Goal: Book appointment/travel/reservation

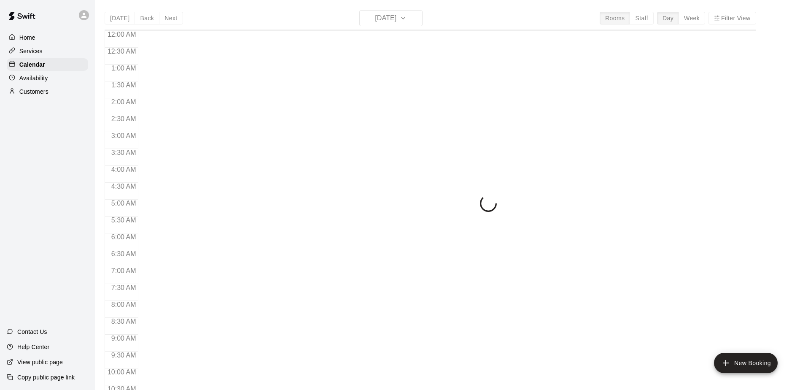
scroll to position [441, 0]
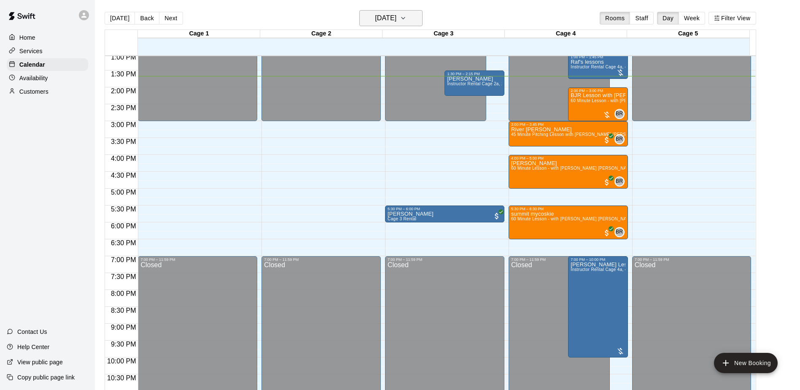
click at [424, 21] on div "[DATE] Back [DATE][DATE] Rooms Staff Day Week Filter View" at bounding box center [431, 19] width 652 height 19
click at [407, 21] on icon "button" at bounding box center [403, 18] width 7 height 10
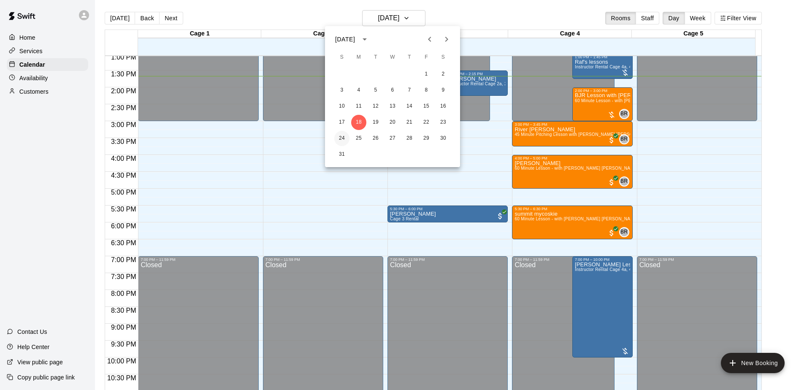
click at [340, 135] on button "24" at bounding box center [341, 138] width 15 height 15
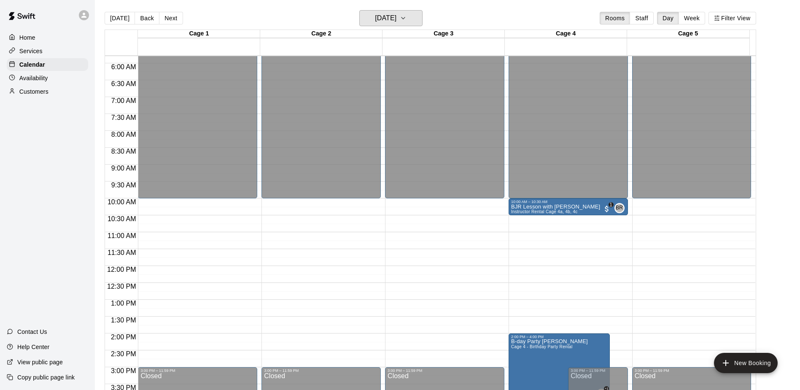
scroll to position [188, 0]
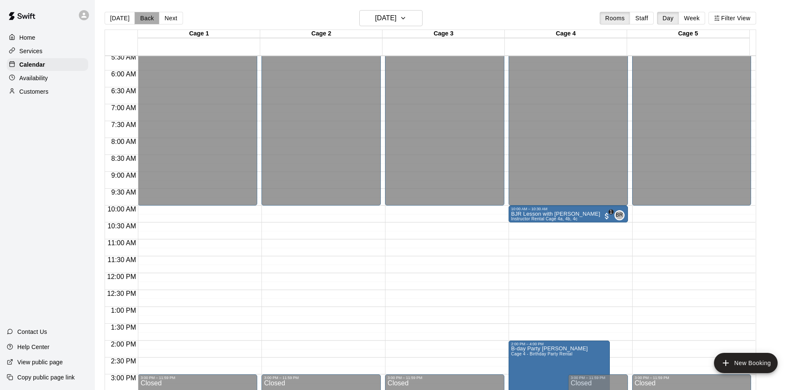
click at [147, 21] on button "Back" at bounding box center [147, 18] width 25 height 13
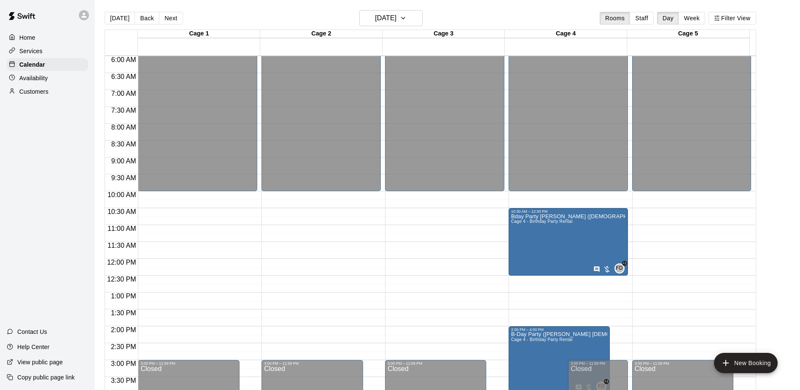
scroll to position [172, 0]
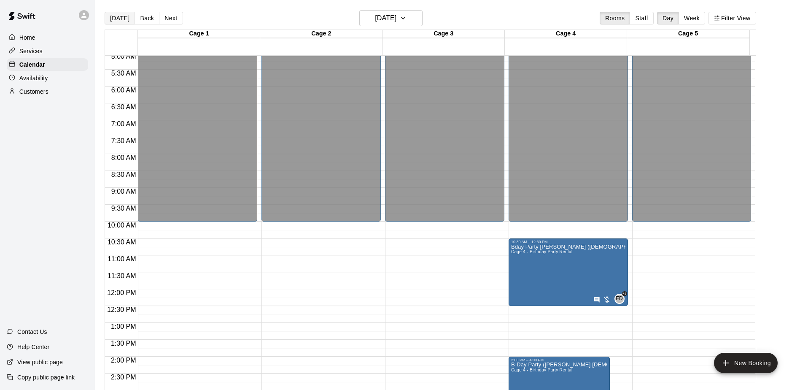
click at [116, 19] on button "[DATE]" at bounding box center [120, 18] width 30 height 13
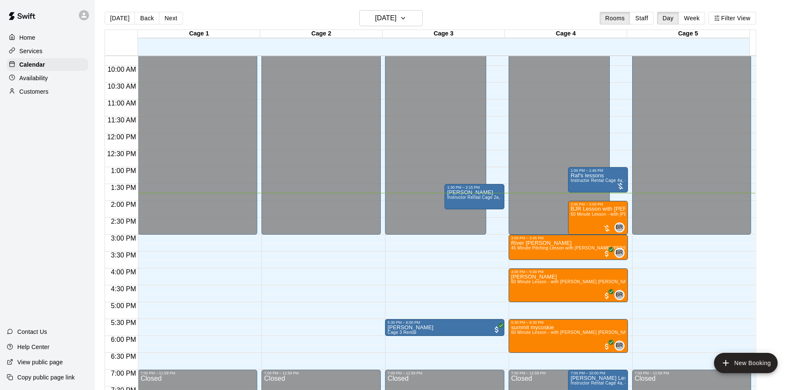
scroll to position [341, 0]
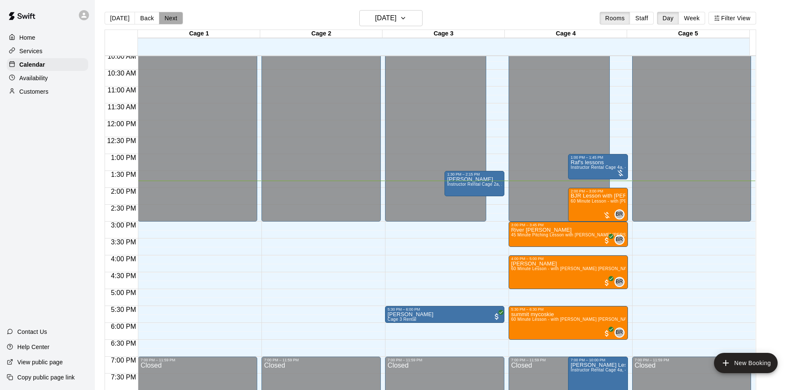
click at [168, 18] on button "Next" at bounding box center [171, 18] width 24 height 13
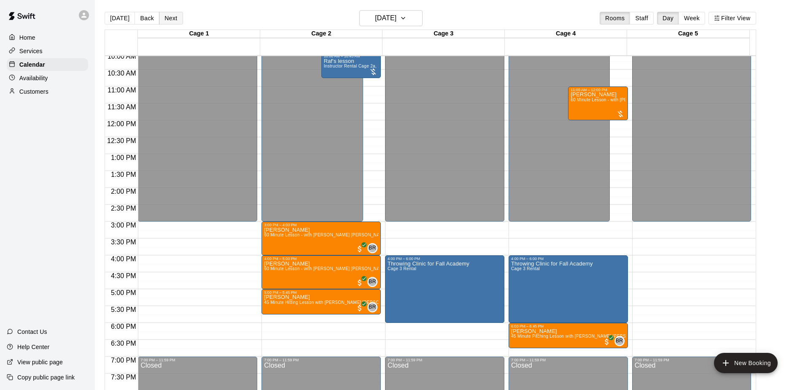
click at [170, 16] on button "Next" at bounding box center [171, 18] width 24 height 13
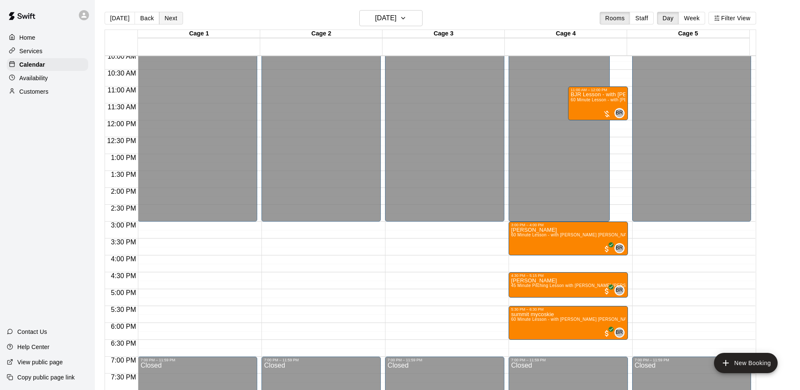
click at [164, 22] on button "Next" at bounding box center [171, 18] width 24 height 13
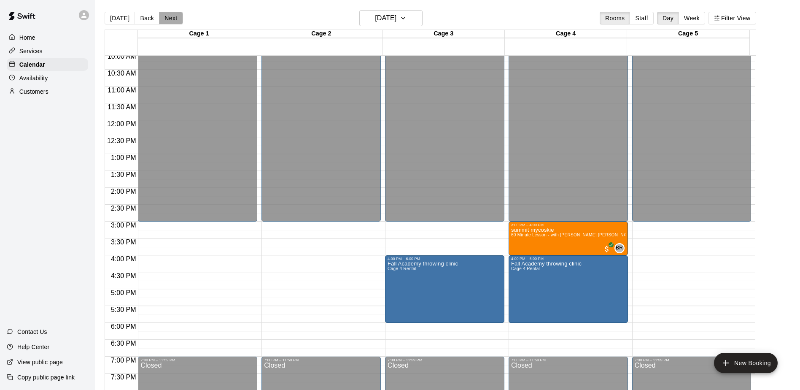
click at [165, 22] on button "Next" at bounding box center [171, 18] width 24 height 13
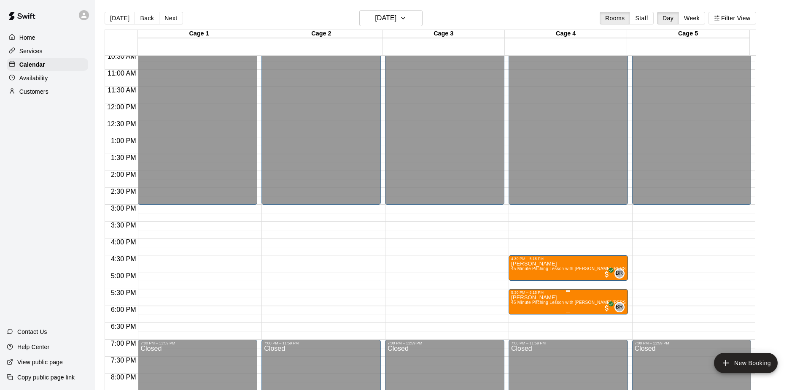
scroll to position [383, 0]
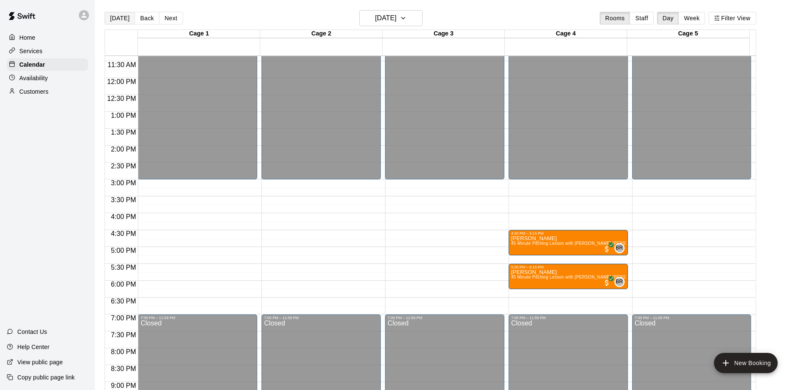
click at [121, 16] on button "[DATE]" at bounding box center [120, 18] width 30 height 13
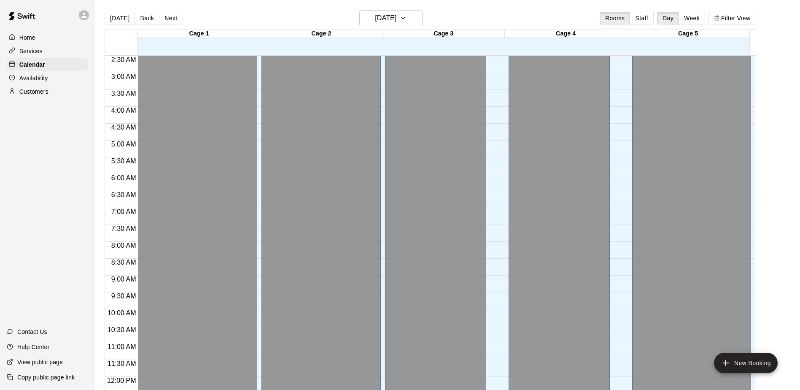
scroll to position [253, 0]
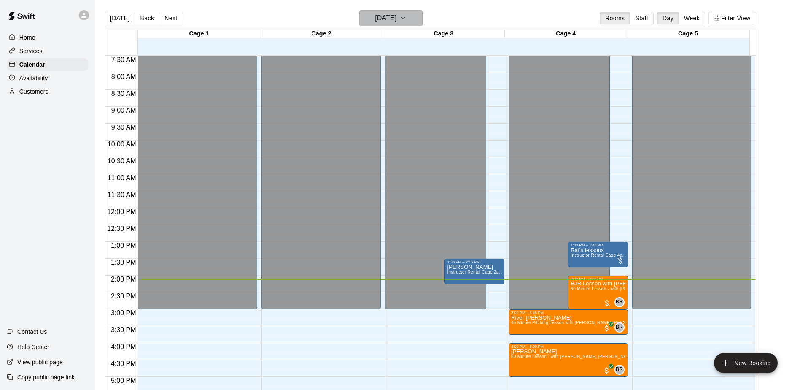
click at [407, 19] on icon "button" at bounding box center [403, 18] width 7 height 10
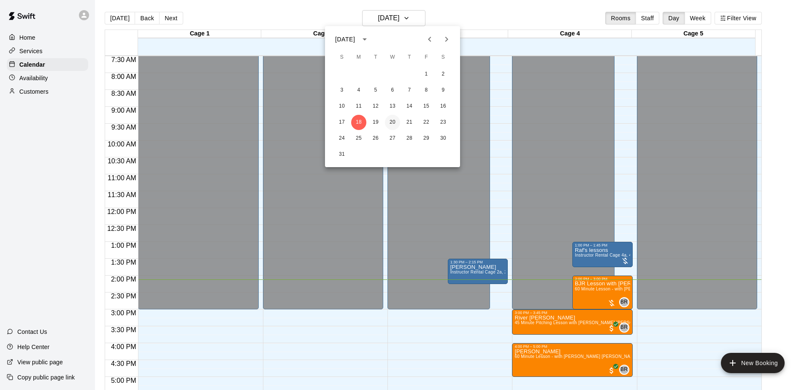
click at [390, 124] on button "20" at bounding box center [392, 122] width 15 height 15
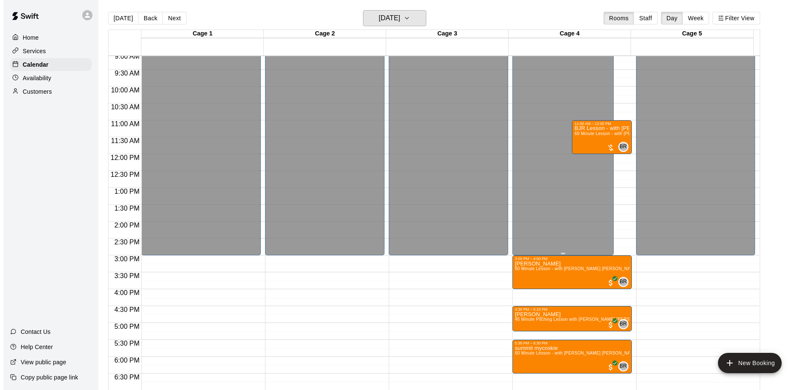
scroll to position [338, 0]
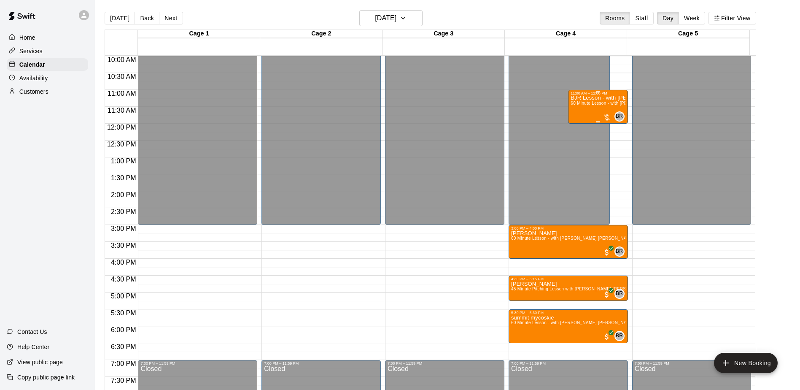
click at [608, 103] on span "60 Minute Lesson - with [PERSON_NAME] [PERSON_NAME]" at bounding box center [633, 103] width 124 height 5
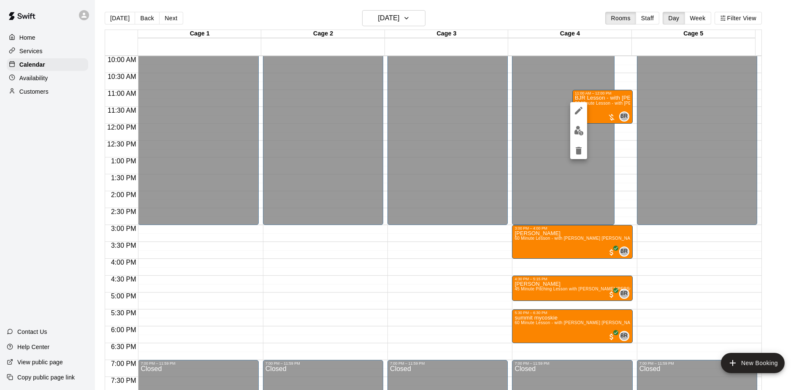
click at [573, 109] on icon "edit" at bounding box center [578, 110] width 10 height 10
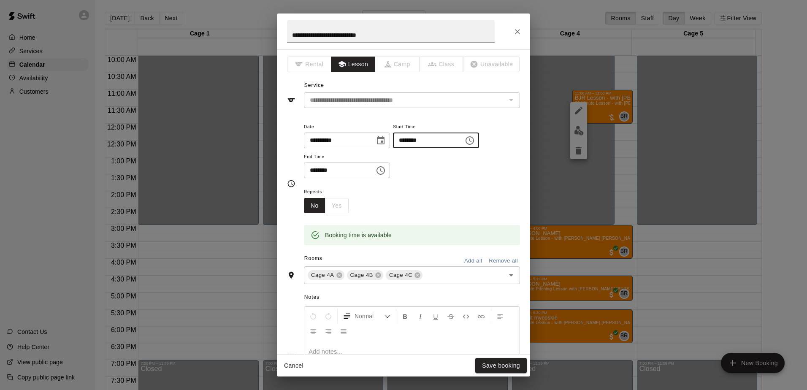
click at [413, 140] on input "********" at bounding box center [425, 140] width 65 height 16
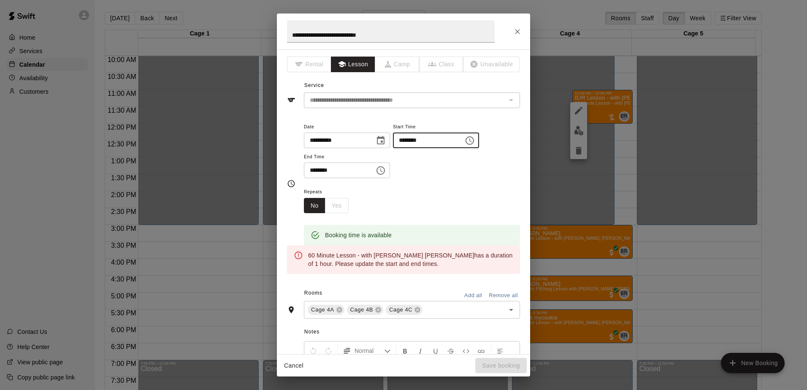
type input "********"
click at [314, 168] on input "********" at bounding box center [336, 170] width 65 height 16
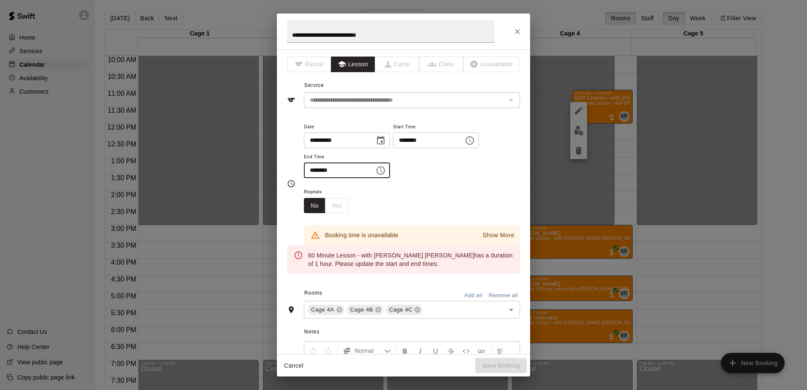
click at [330, 167] on input "********" at bounding box center [336, 170] width 65 height 16
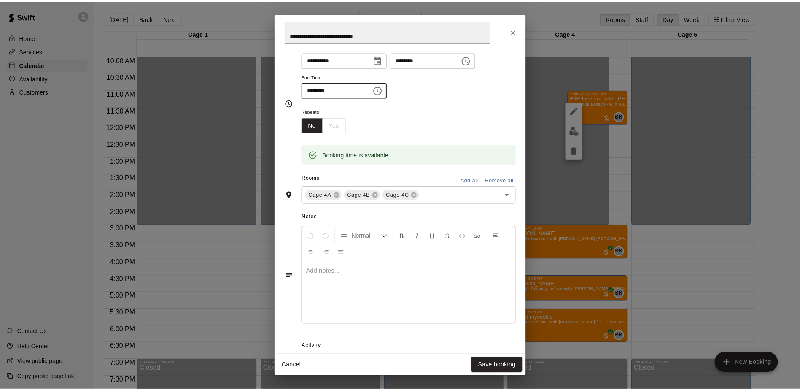
scroll to position [127, 0]
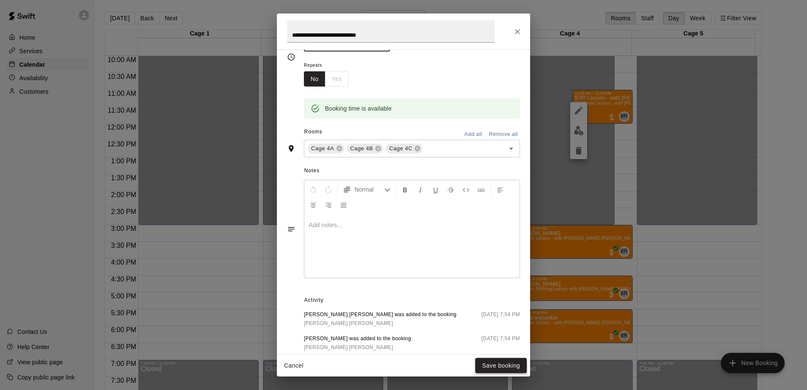
type input "********"
click at [486, 364] on button "Save booking" at bounding box center [500, 366] width 51 height 16
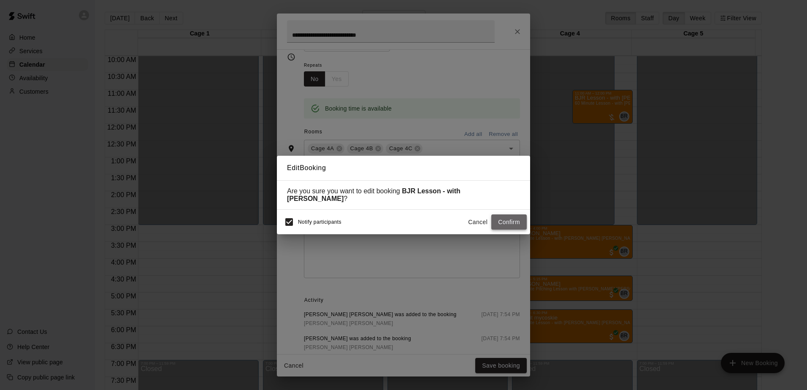
click at [507, 219] on button "Confirm" at bounding box center [508, 222] width 35 height 16
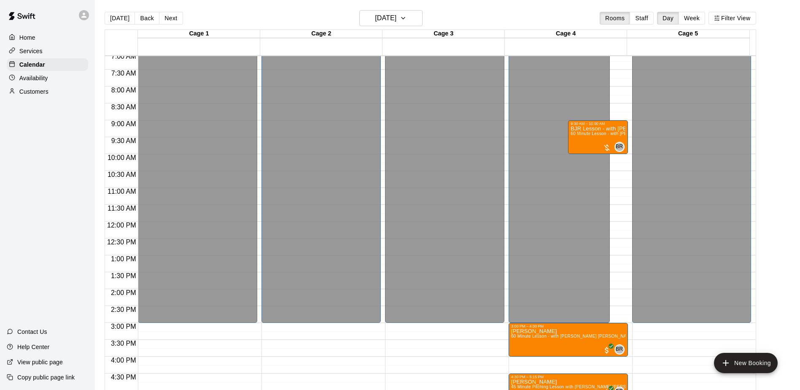
scroll to position [211, 0]
